Goal: Information Seeking & Learning: Find specific fact

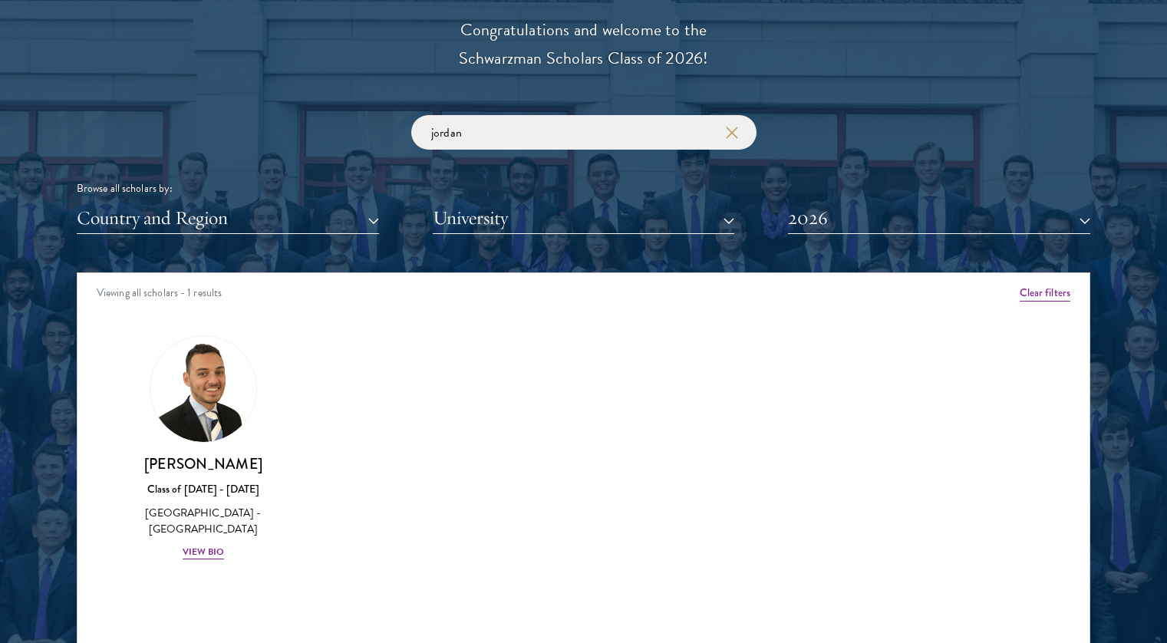
click button "submit" at bounding box center [0, 0] width 0 height 0
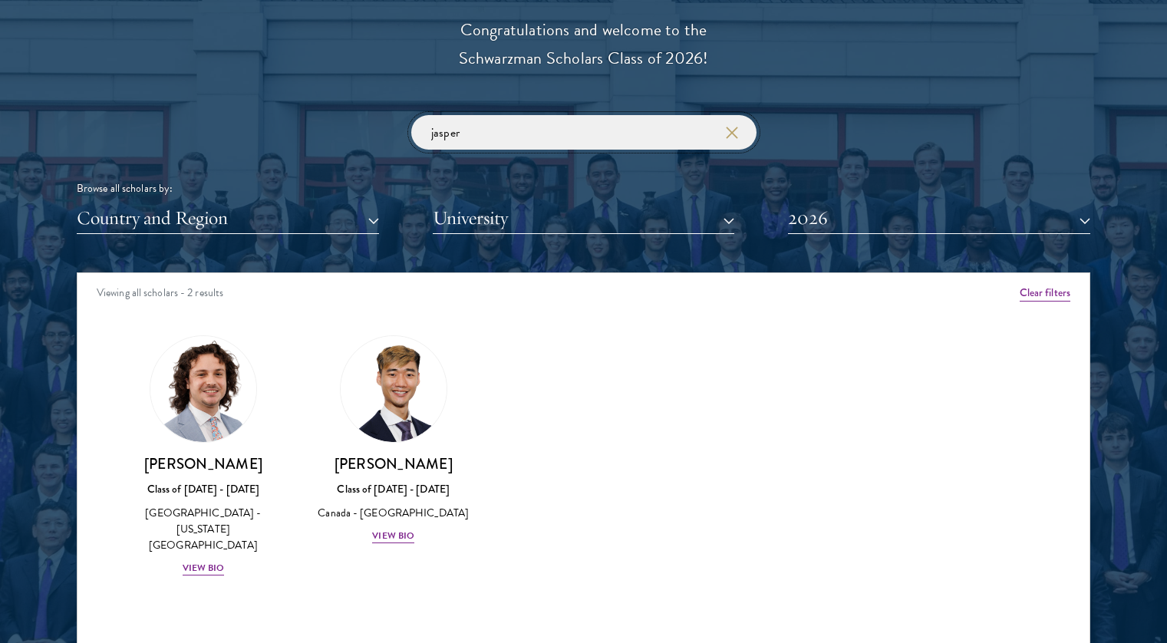
click button "submit" at bounding box center [0, 0] width 0 height 0
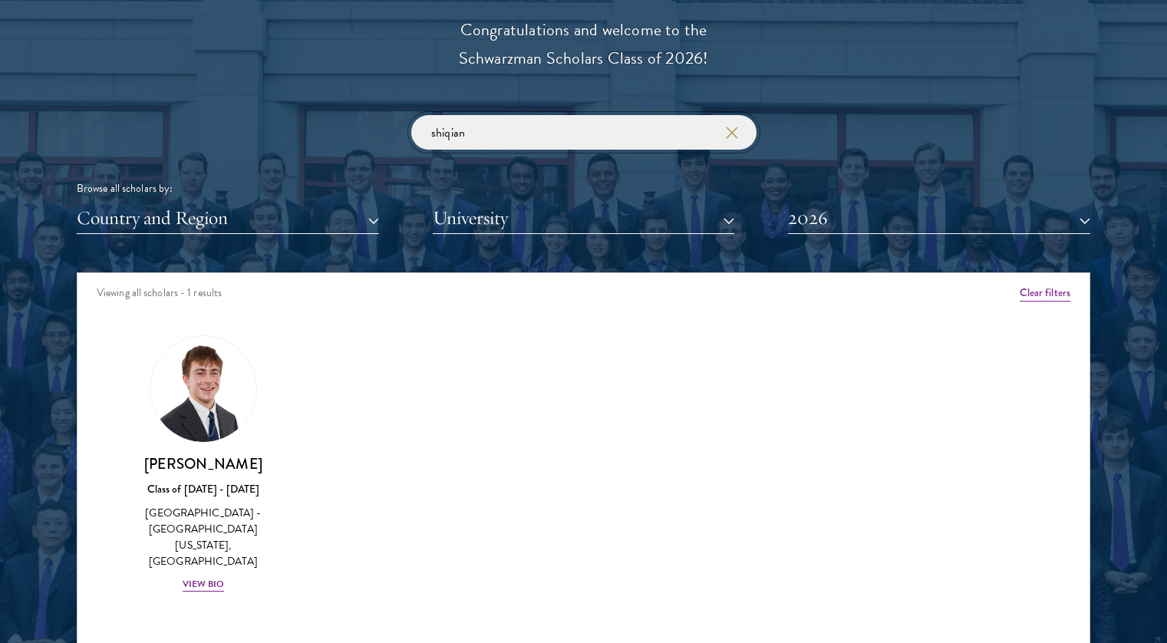
click button "submit" at bounding box center [0, 0] width 0 height 0
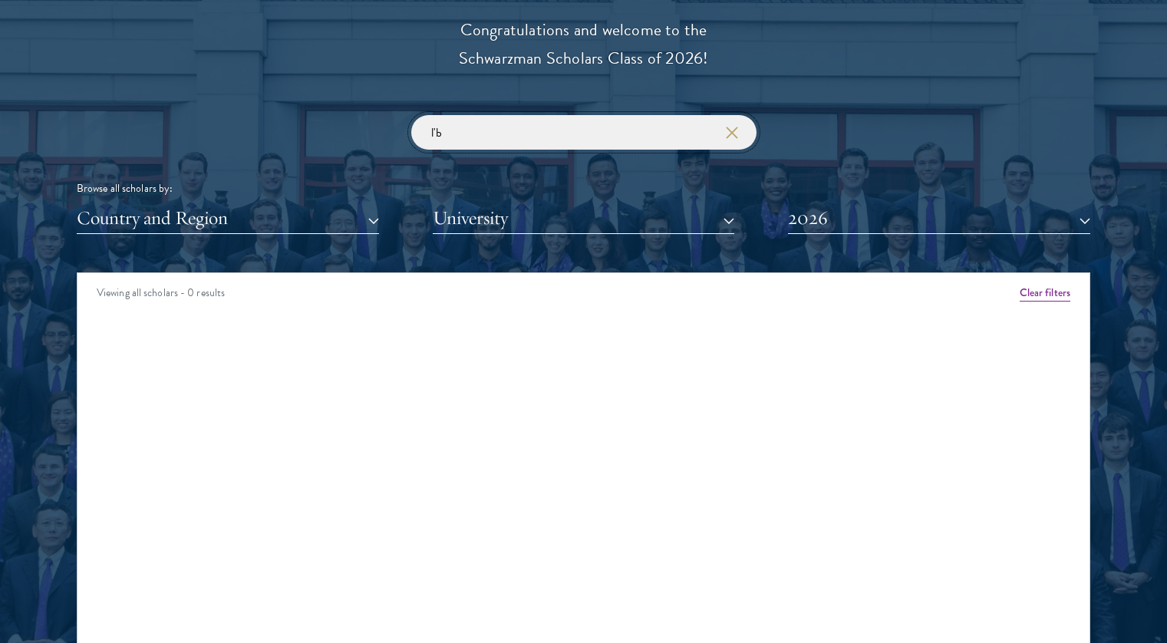
type input "l"
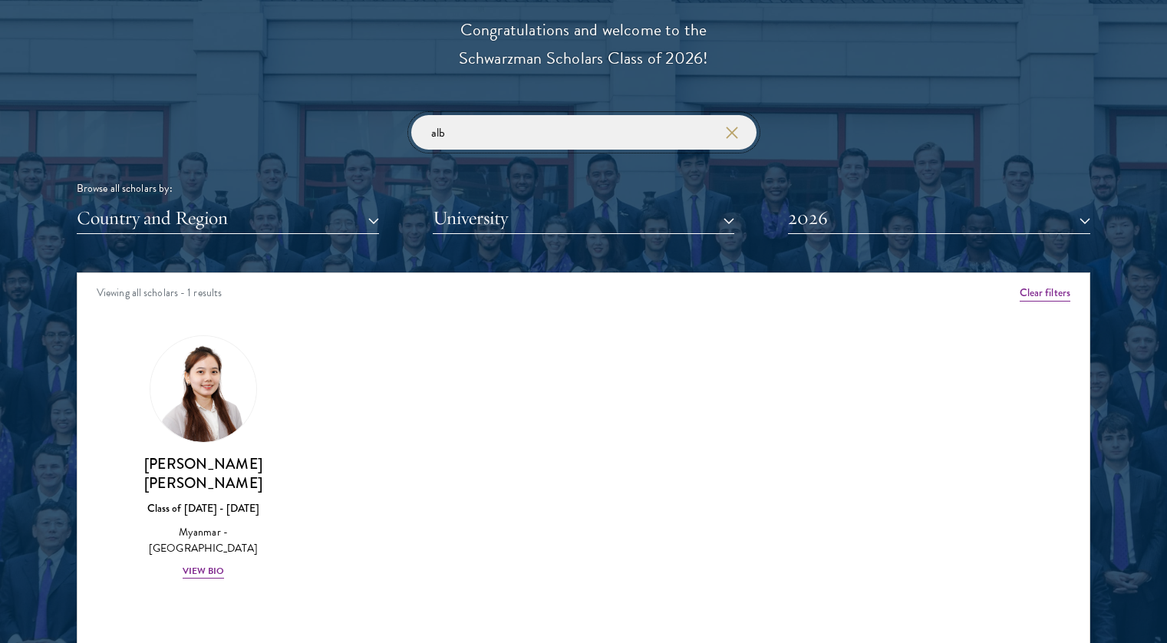
type input "alb"
click at [147, 433] on link "[PERSON_NAME] [PERSON_NAME] Class of [DATE] - [DATE] [GEOGRAPHIC_DATA] - [GEOGR…" at bounding box center [203, 457] width 160 height 245
click at [579, 128] on input "alb" at bounding box center [583, 132] width 345 height 35
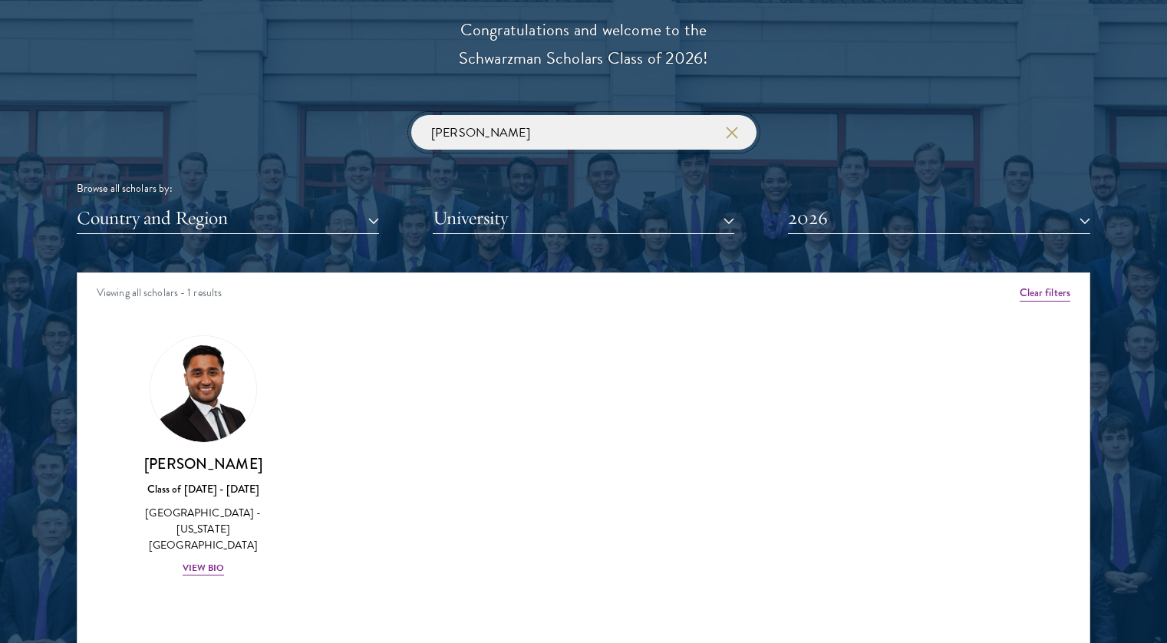
click button "submit" at bounding box center [0, 0] width 0 height 0
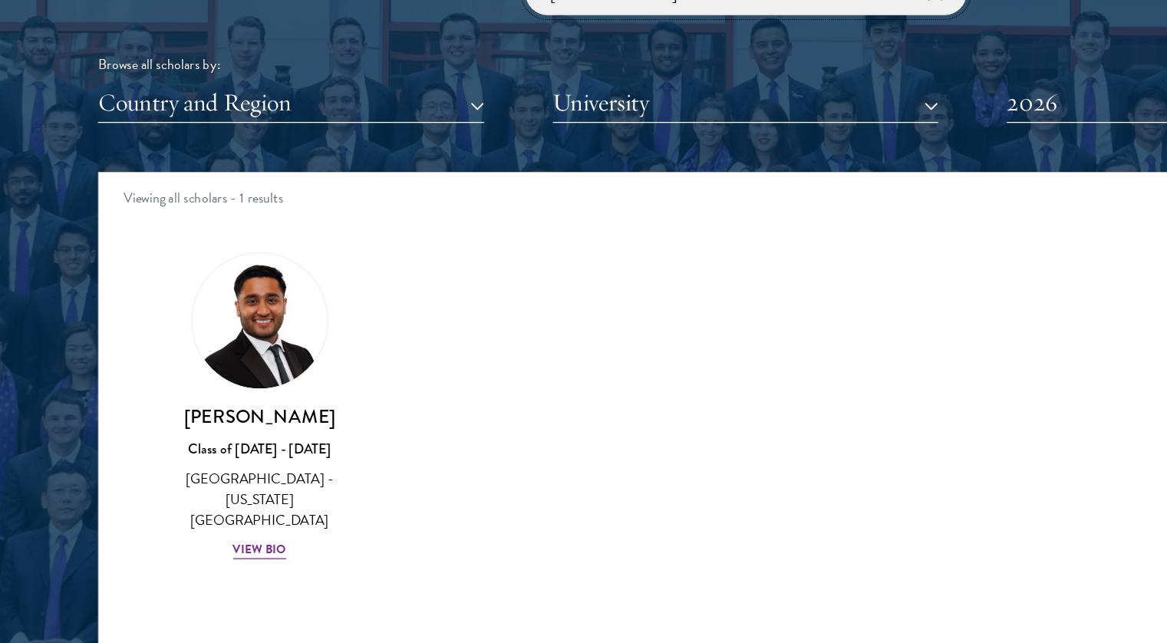
scroll to position [1763, 0]
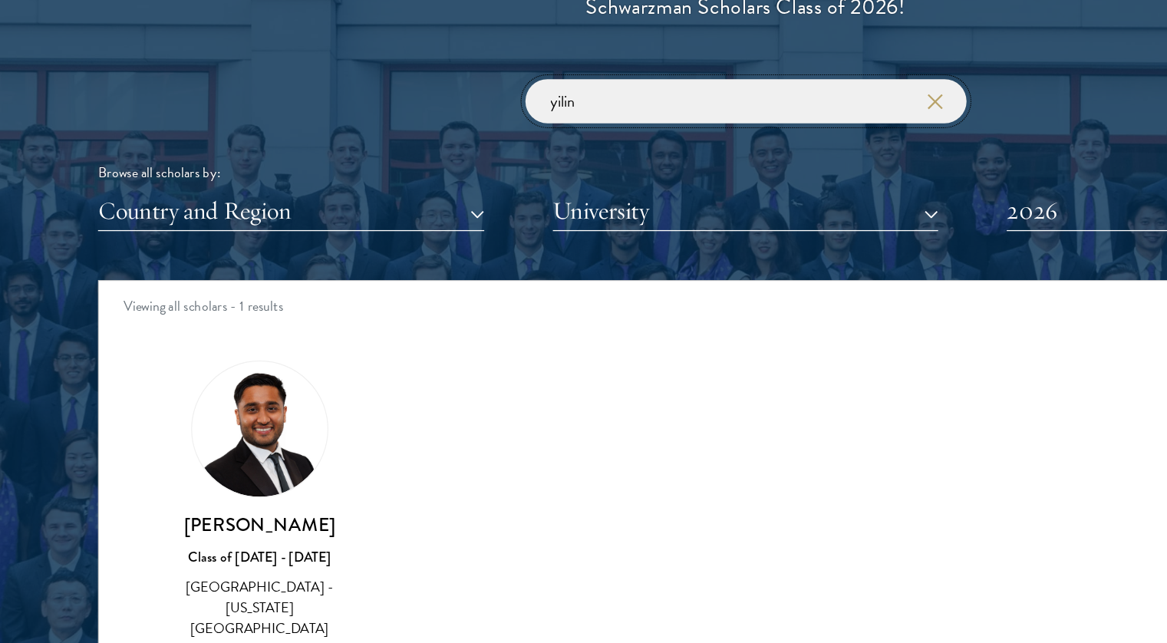
click button "submit" at bounding box center [0, 0] width 0 height 0
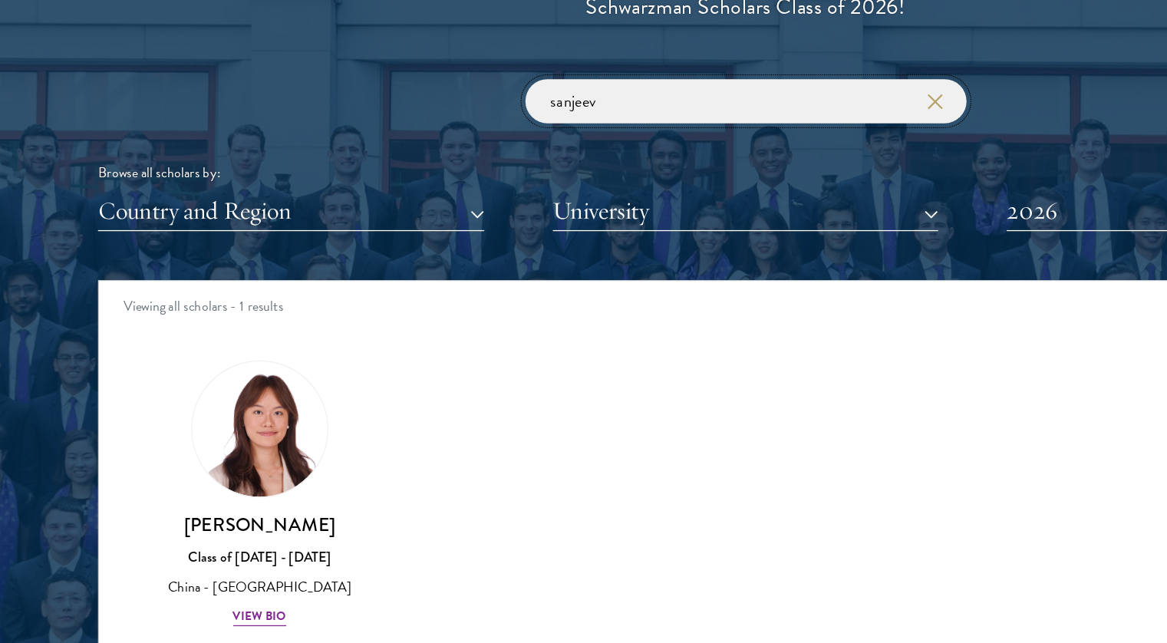
click button "submit" at bounding box center [0, 0] width 0 height 0
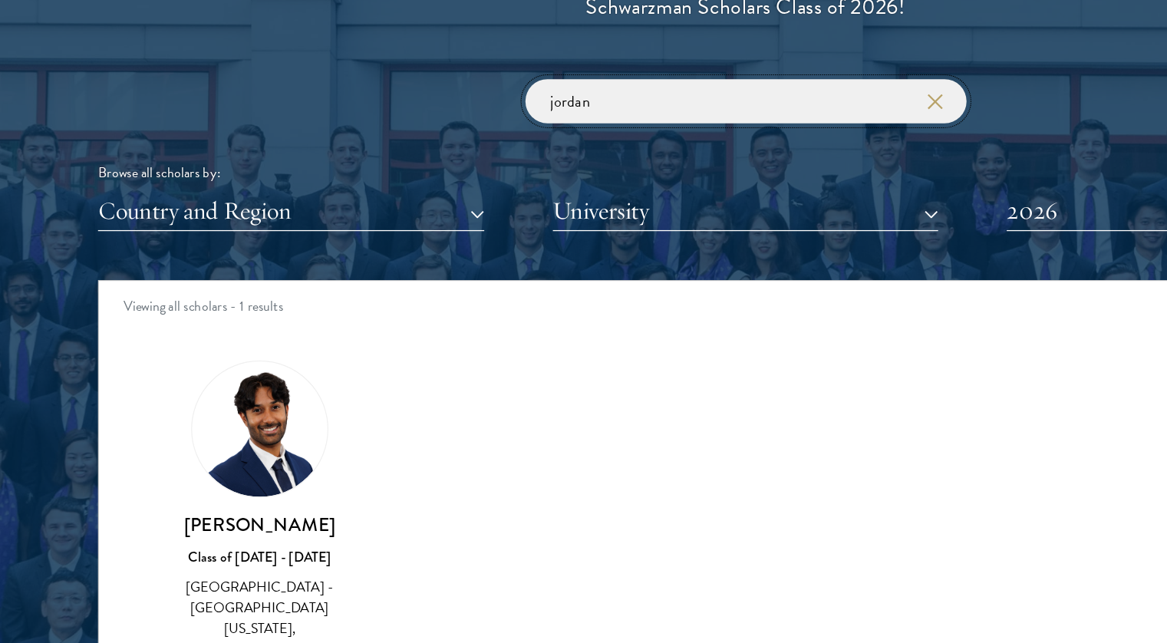
type input "jordan"
click button "submit" at bounding box center [0, 0] width 0 height 0
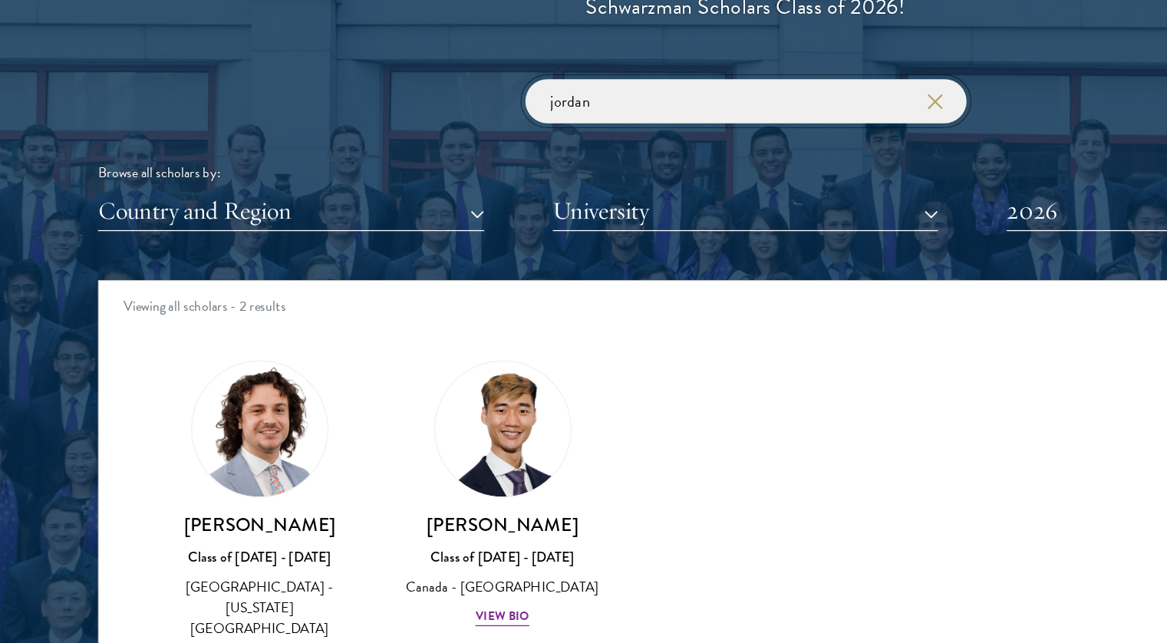
click at [489, 148] on input "jordan" at bounding box center [583, 134] width 345 height 35
click at [723, 127] on button "submit" at bounding box center [730, 134] width 15 height 15
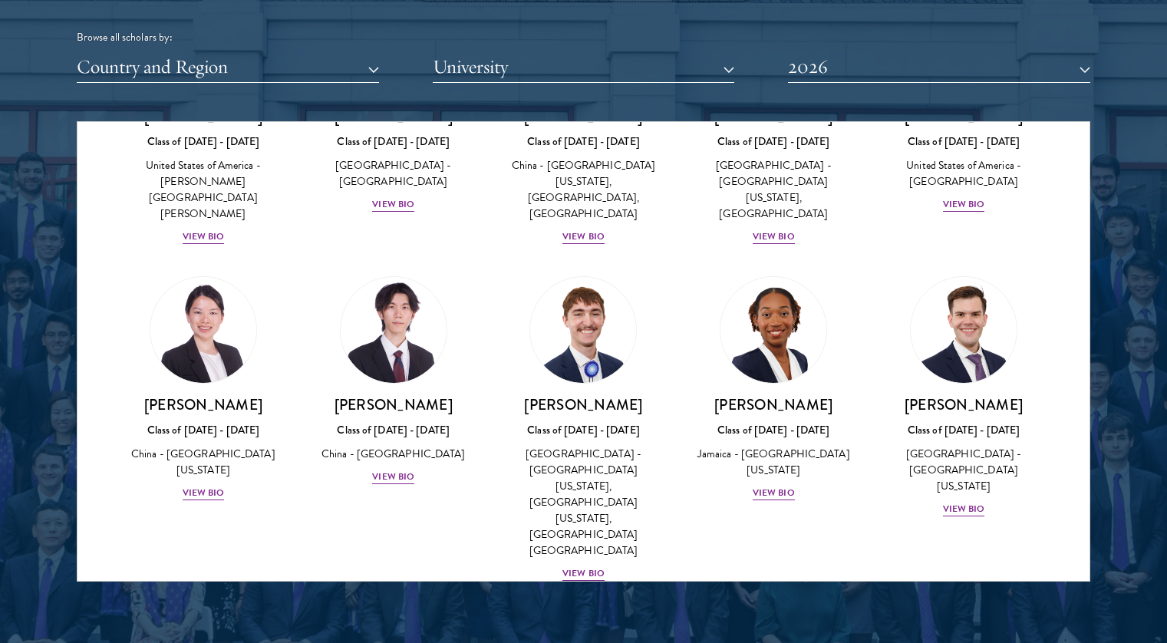
scroll to position [1917, 0]
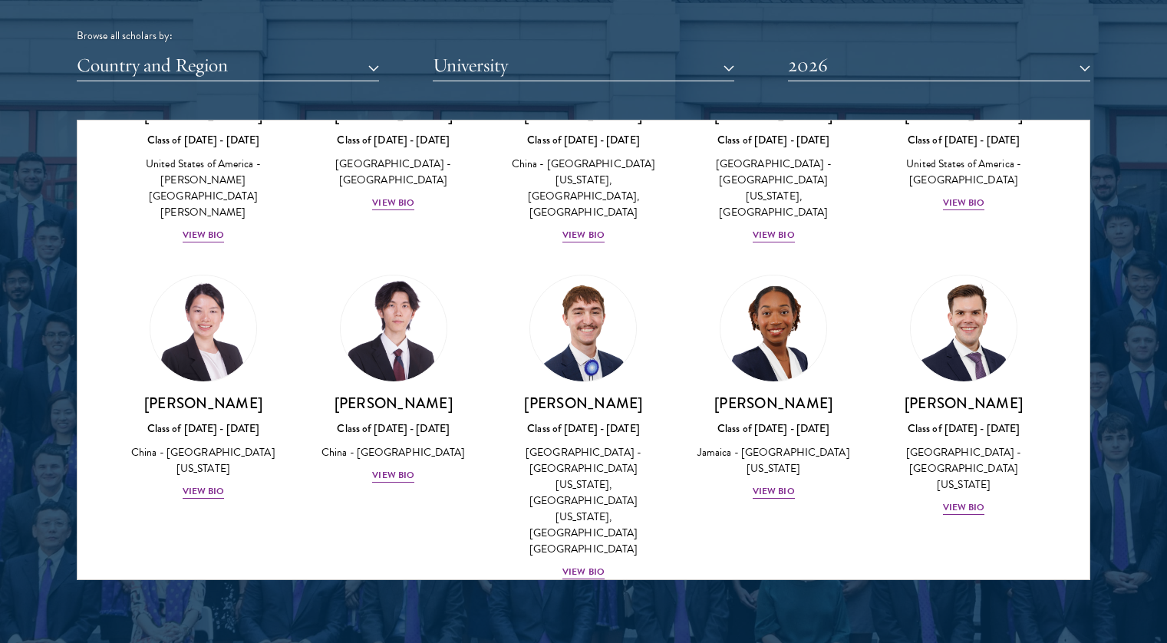
click at [48, 282] on div at bounding box center [583, 189] width 1167 height 933
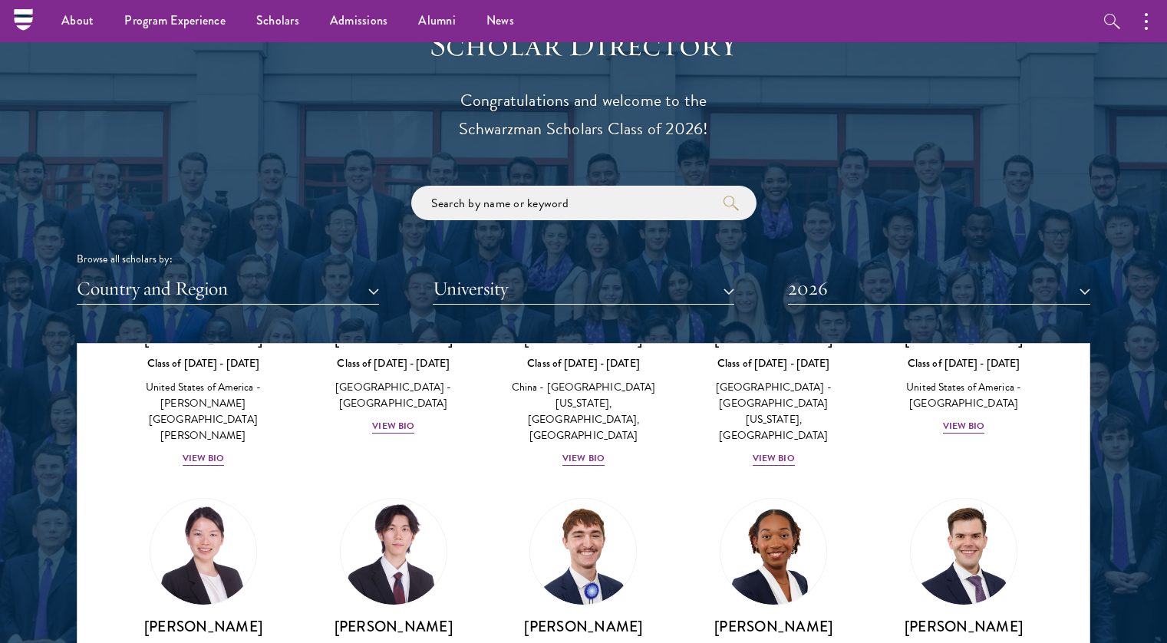
scroll to position [1656, 0]
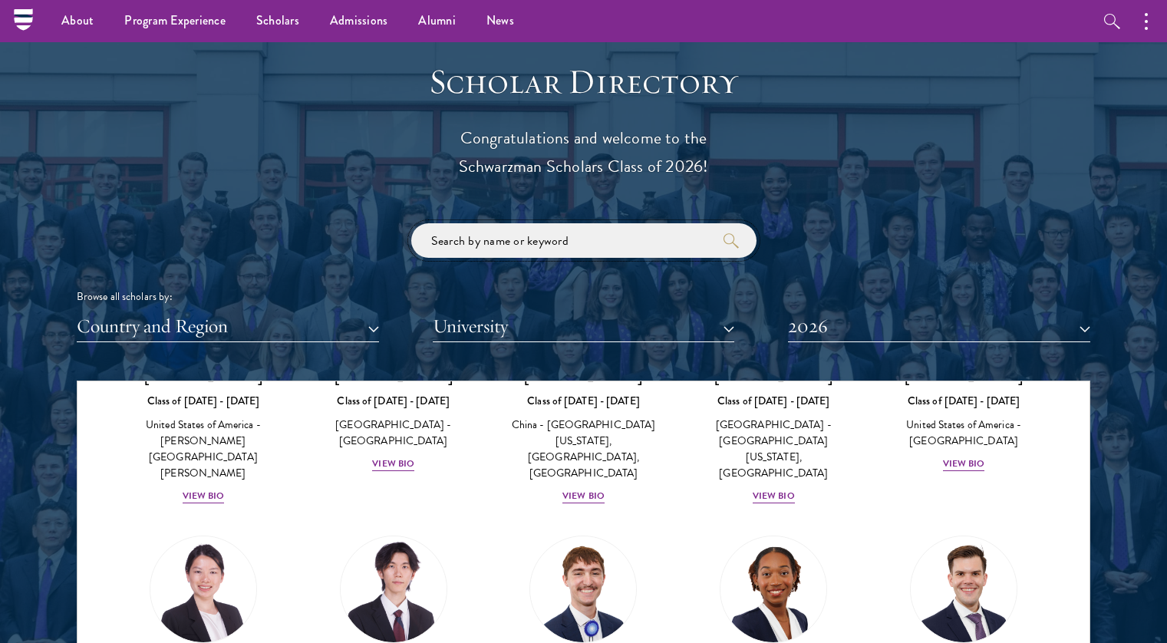
click at [489, 239] on input "search" at bounding box center [583, 240] width 345 height 35
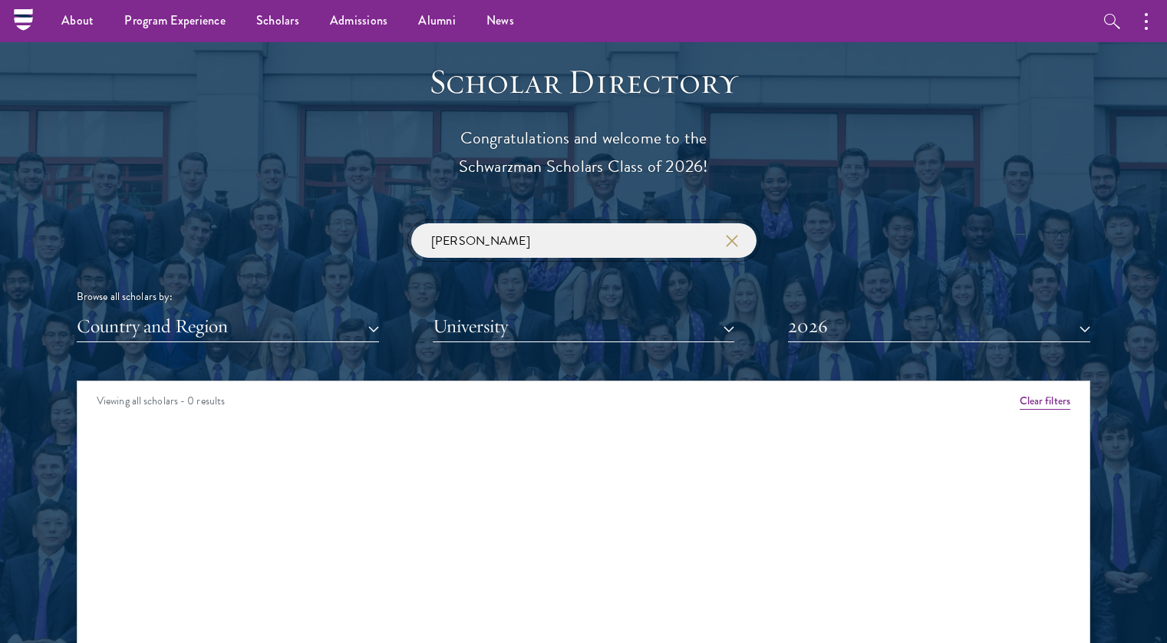
type input "[PERSON_NAME]"
click button "submit" at bounding box center [0, 0] width 0 height 0
